Goal: Task Accomplishment & Management: Manage account settings

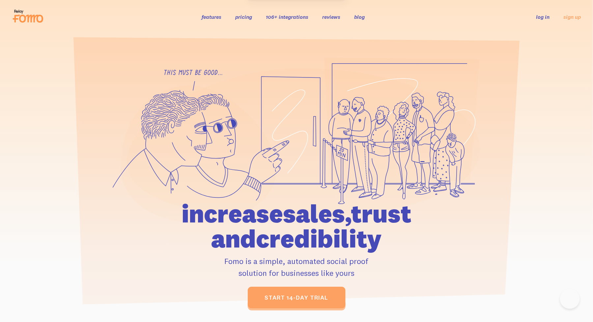
click at [541, 15] on link "log in" at bounding box center [543, 17] width 14 height 7
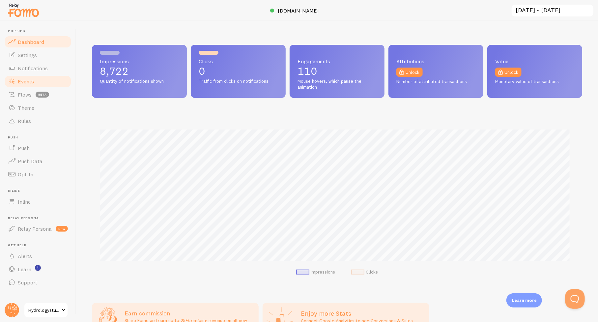
click at [24, 80] on span "Events" at bounding box center [26, 81] width 16 height 7
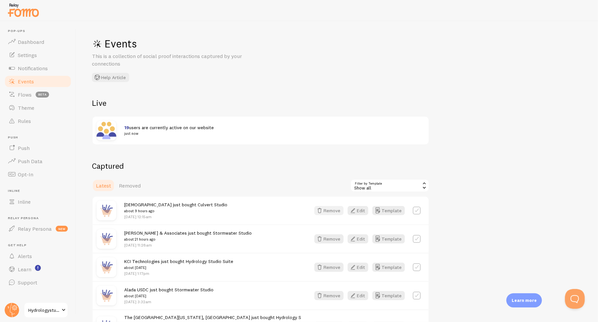
click at [331, 210] on button "Remove" at bounding box center [328, 210] width 29 height 9
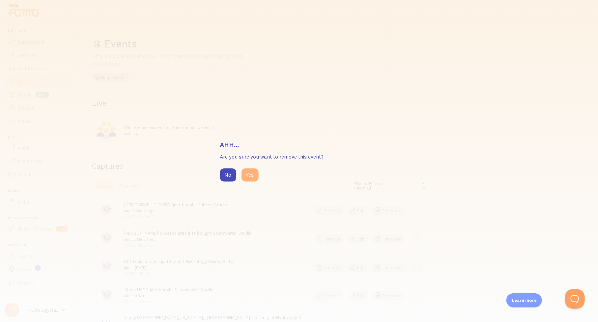
click at [246, 173] on button "Yes" at bounding box center [249, 174] width 17 height 13
